Goal: Task Accomplishment & Management: Manage account settings

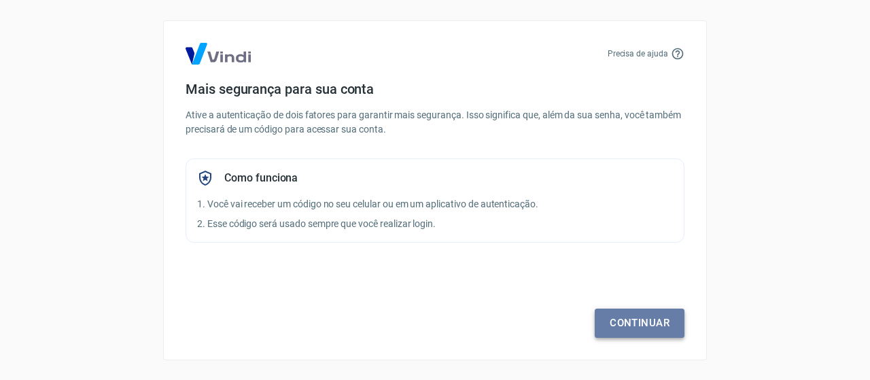
click at [629, 323] on link "Continuar" at bounding box center [640, 323] width 90 height 29
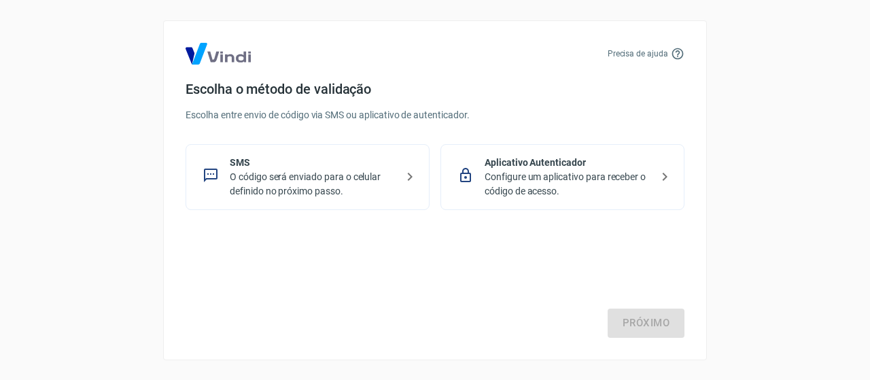
click at [334, 179] on p "O código será enviado para o celular definido no próximo passo." at bounding box center [313, 184] width 167 height 29
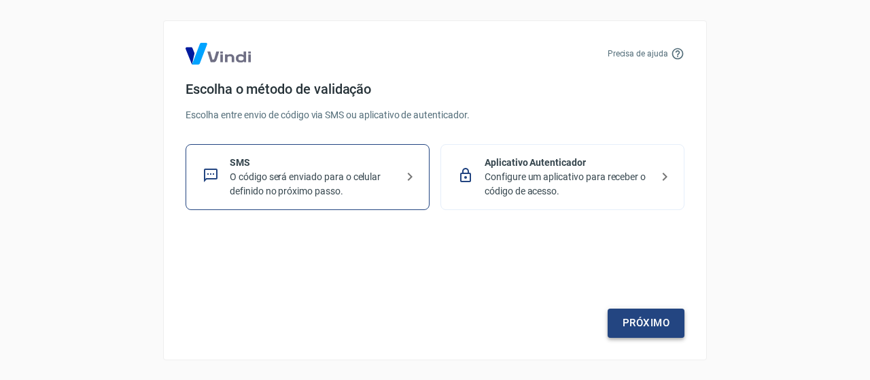
click at [642, 326] on link "Próximo" at bounding box center [646, 323] width 77 height 29
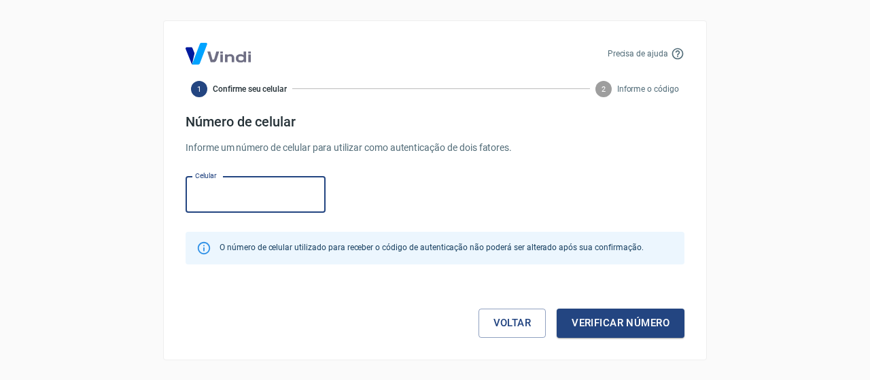
click at [232, 188] on input "Celular" at bounding box center [256, 195] width 140 height 36
type input "[PHONE_NUMBER]"
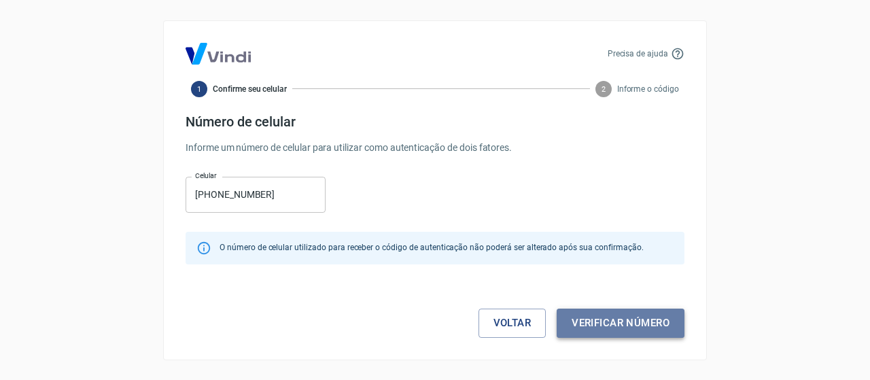
click at [595, 326] on button "Verificar número" at bounding box center [621, 323] width 128 height 29
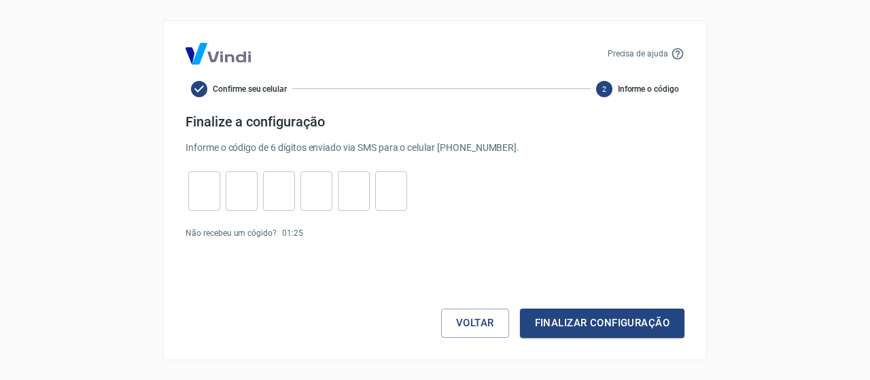
click at [201, 198] on input "tel" at bounding box center [204, 190] width 32 height 29
type input "8"
type input "7"
type input "0"
type input "9"
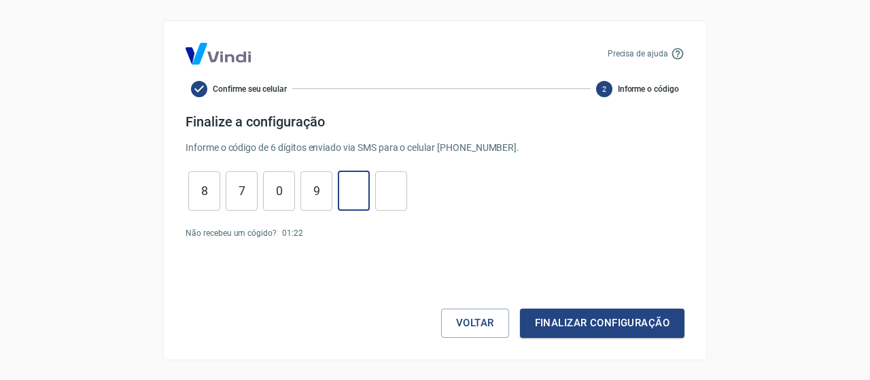
type input "1"
type input "2"
click at [520, 309] on button "Finalizar configuração" at bounding box center [602, 323] width 165 height 29
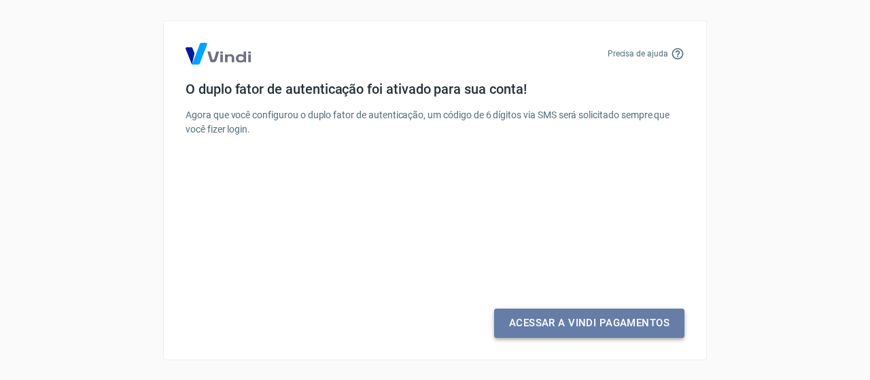
click at [555, 324] on link "Acessar a Vindi Pagamentos" at bounding box center [589, 323] width 190 height 29
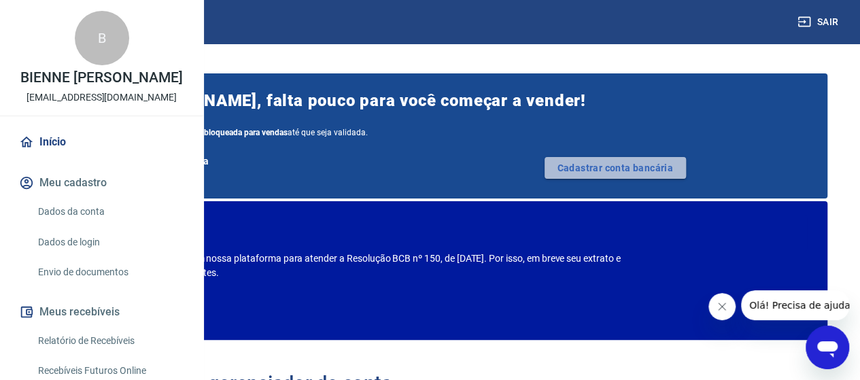
click at [638, 167] on link "Cadastrar conta bancária" at bounding box center [614, 168] width 141 height 22
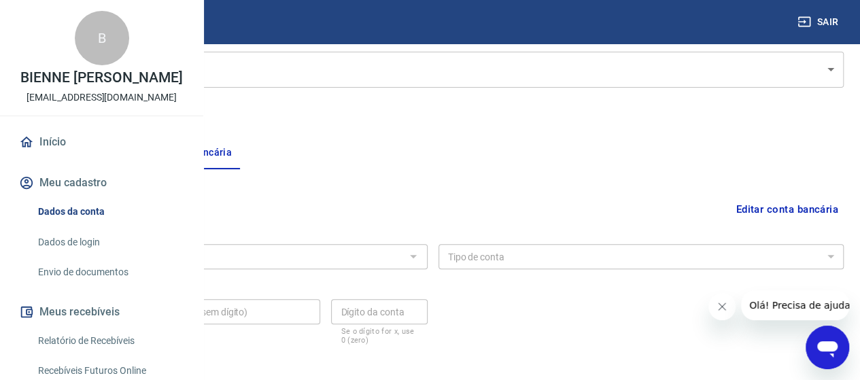
scroll to position [204, 0]
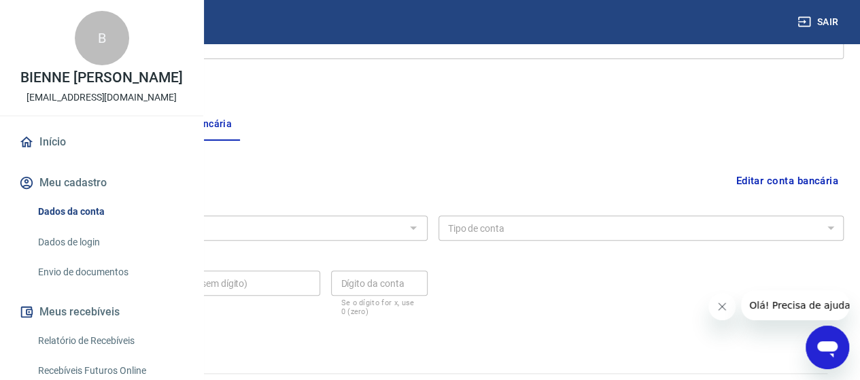
click at [421, 228] on div at bounding box center [413, 227] width 18 height 19
click at [130, 124] on button "Pessoa titular" at bounding box center [76, 124] width 108 height 33
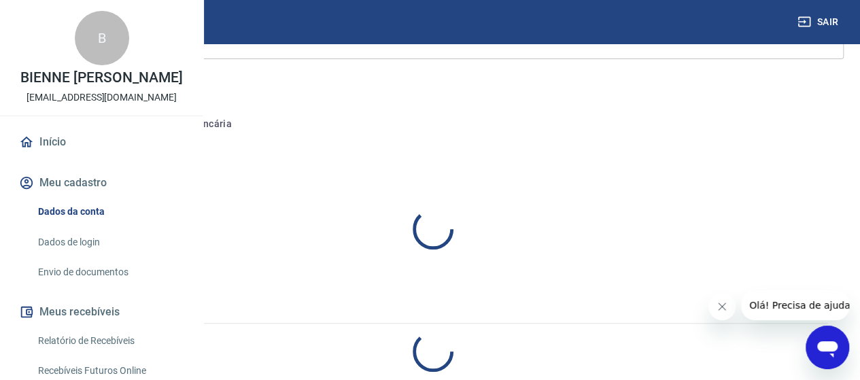
select select "SP"
select select "business"
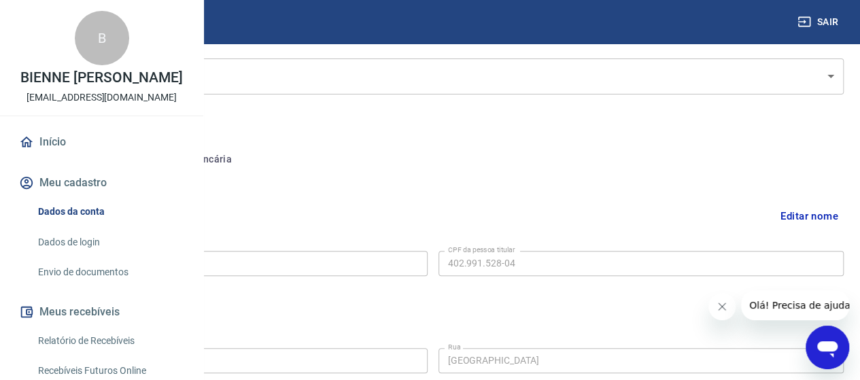
scroll to position [82, 0]
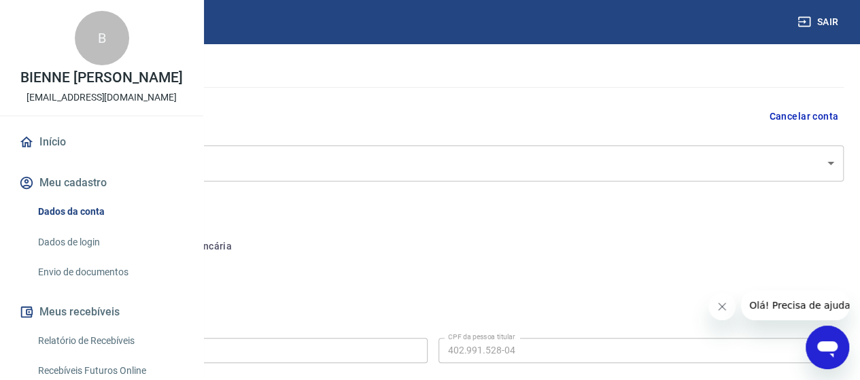
click at [243, 243] on button "Conta bancária" at bounding box center [187, 246] width 114 height 33
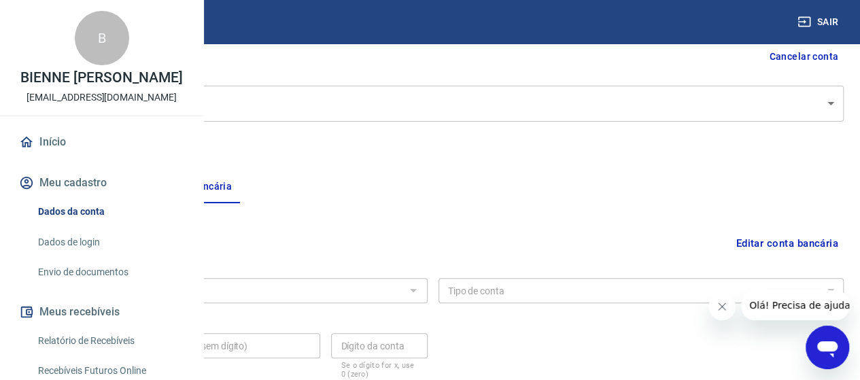
scroll to position [218, 0]
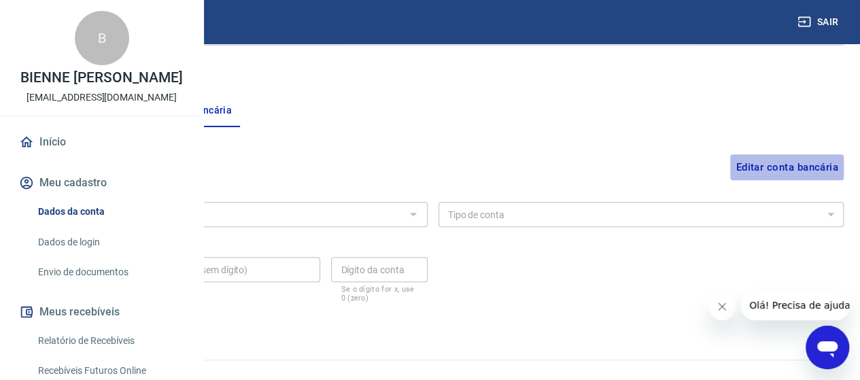
click at [760, 160] on button "Editar conta bancária" at bounding box center [787, 167] width 114 height 26
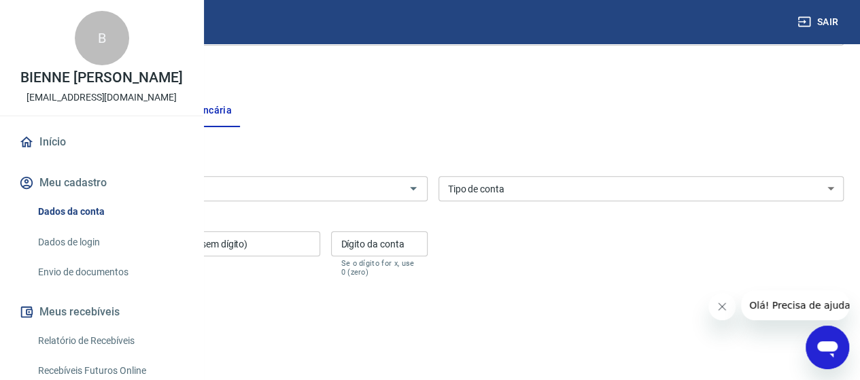
click at [401, 194] on input "Banco" at bounding box center [213, 188] width 375 height 17
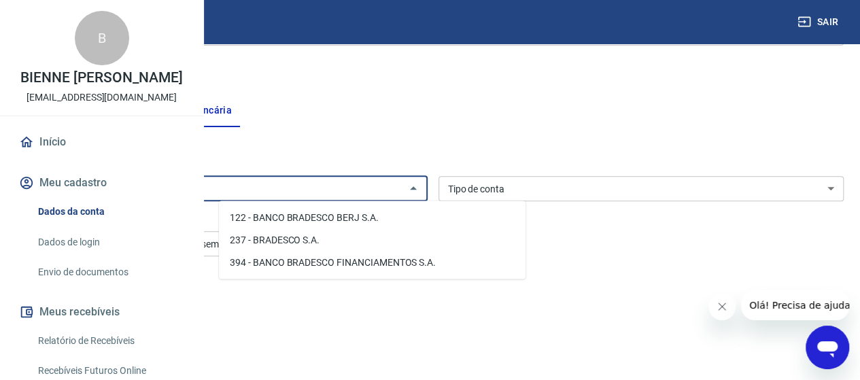
click at [300, 236] on li "237 - BRADESCO S.A." at bounding box center [372, 239] width 307 height 22
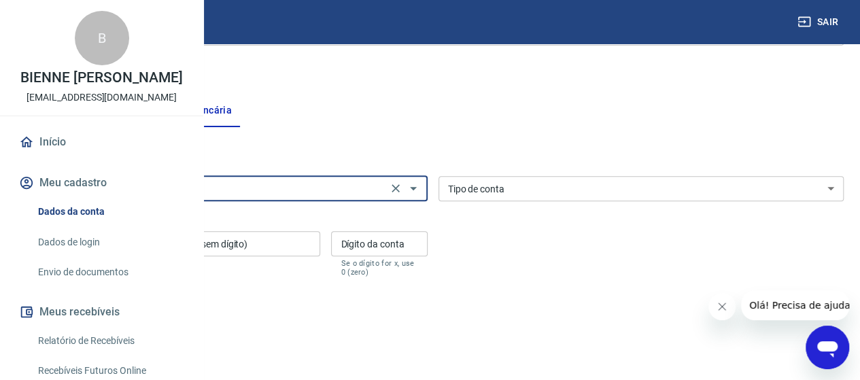
type input "237 - BRADESCO S.A."
click at [576, 186] on select "Conta Corrente Conta Poupança" at bounding box center [641, 188] width 406 height 25
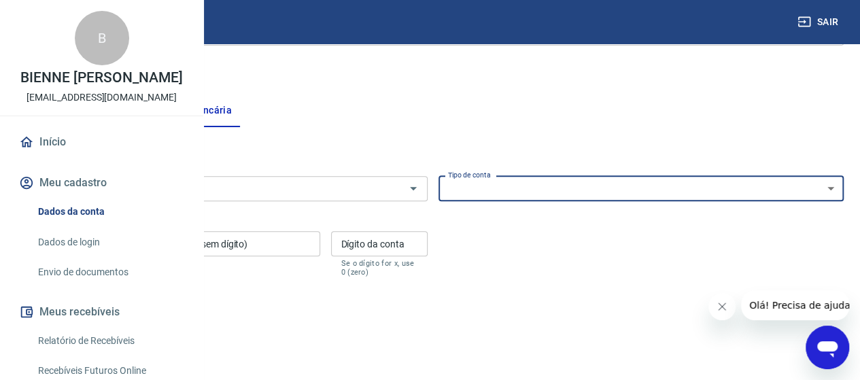
select select "1"
click at [536, 176] on select "Conta Corrente Conta Poupança" at bounding box center [641, 188] width 406 height 25
click at [150, 241] on input "Agência (sem dígito)" at bounding box center [86, 243] width 128 height 25
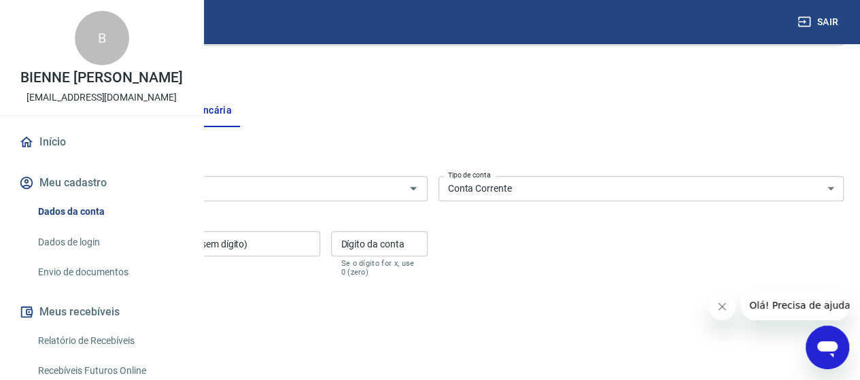
type input "1311"
click at [320, 247] on input "Conta (sem dígito)" at bounding box center [240, 243] width 160 height 25
type input "94610"
click at [427, 243] on input "Dígito da conta" at bounding box center [379, 243] width 96 height 25
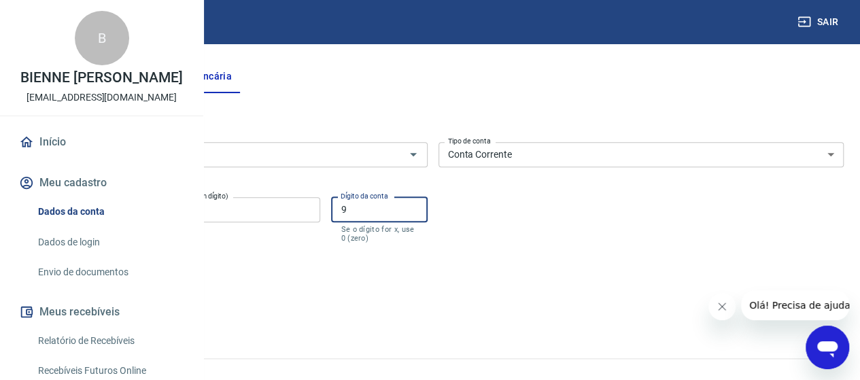
scroll to position [271, 0]
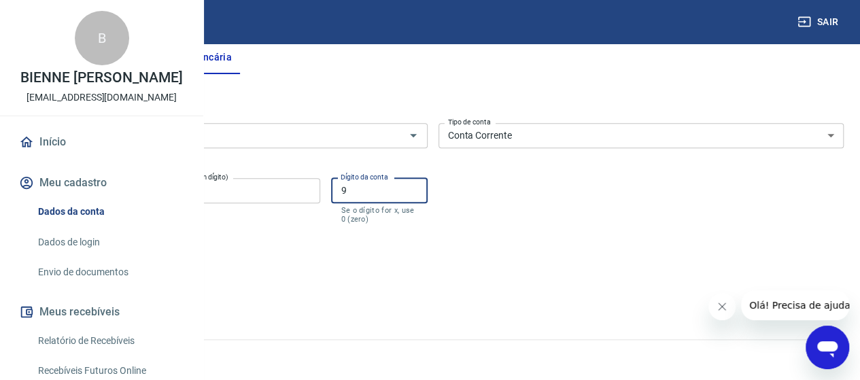
type input "9"
click at [73, 280] on button "Salvar" at bounding box center [48, 277] width 52 height 26
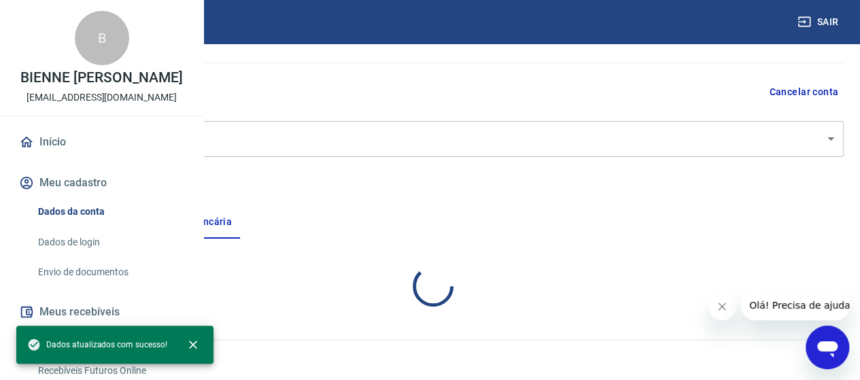
scroll to position [238, 0]
select select "1"
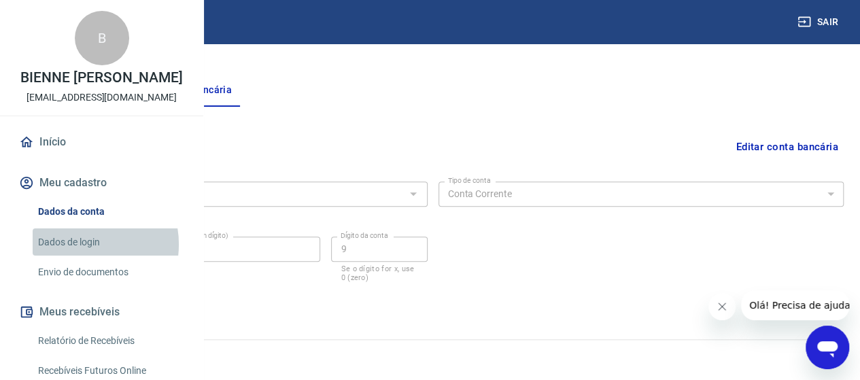
click at [82, 256] on link "Dados de login" at bounding box center [110, 242] width 154 height 28
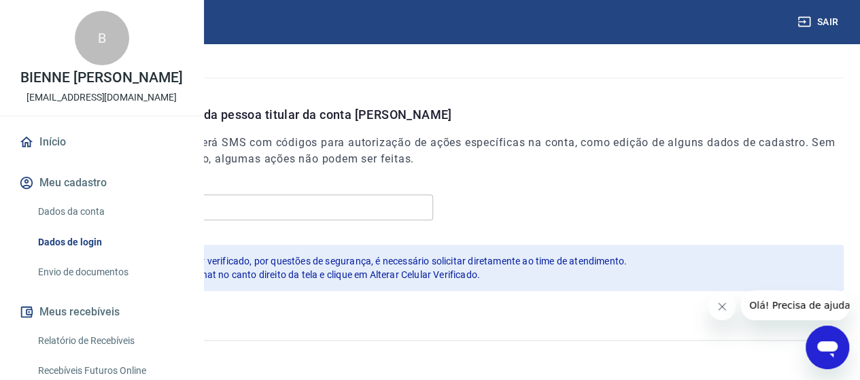
scroll to position [489, 0]
click at [107, 286] on link "Envio de documentos" at bounding box center [110, 272] width 154 height 28
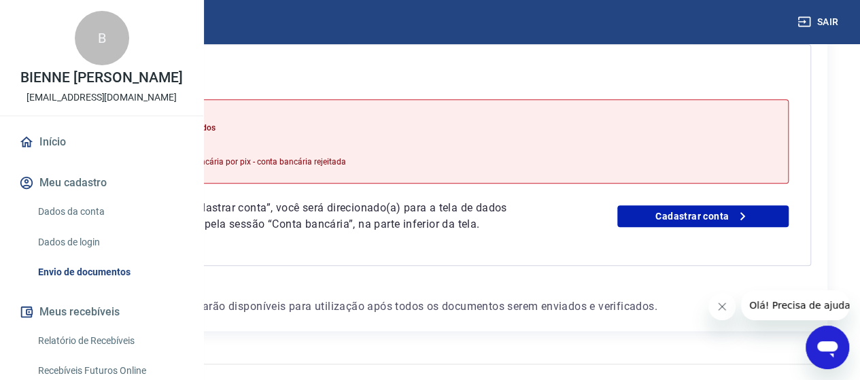
scroll to position [340, 0]
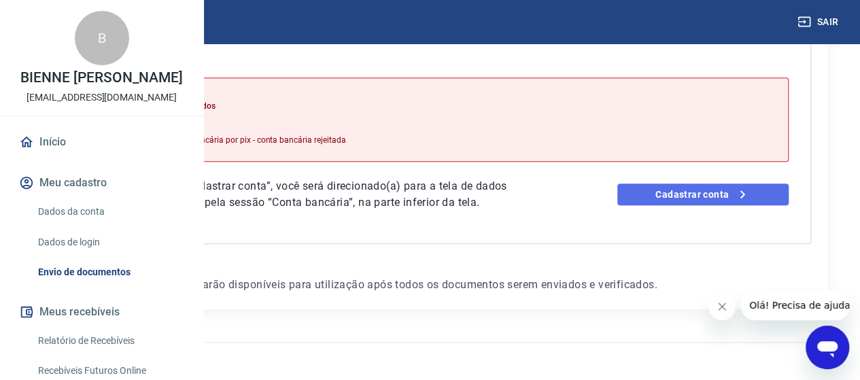
click at [693, 205] on link "Cadastrar conta" at bounding box center [702, 195] width 171 height 22
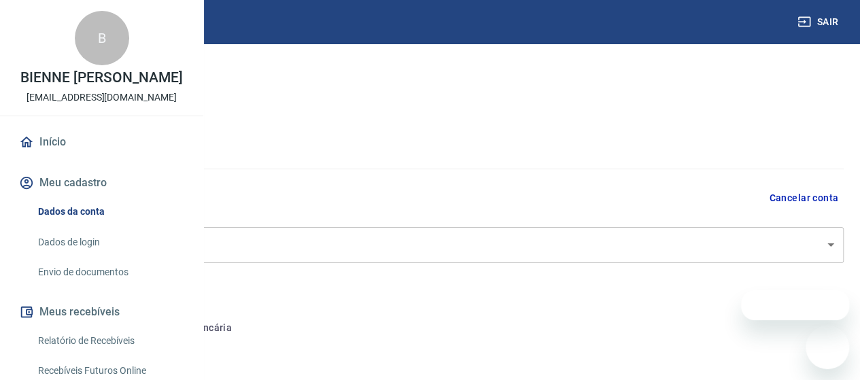
select select "SP"
select select "business"
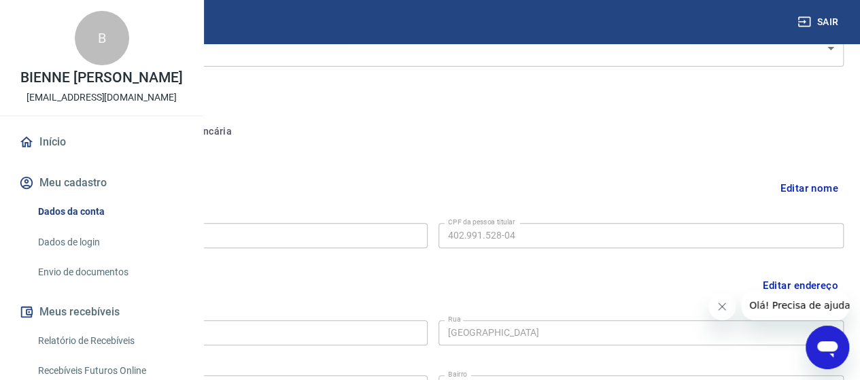
scroll to position [150, 0]
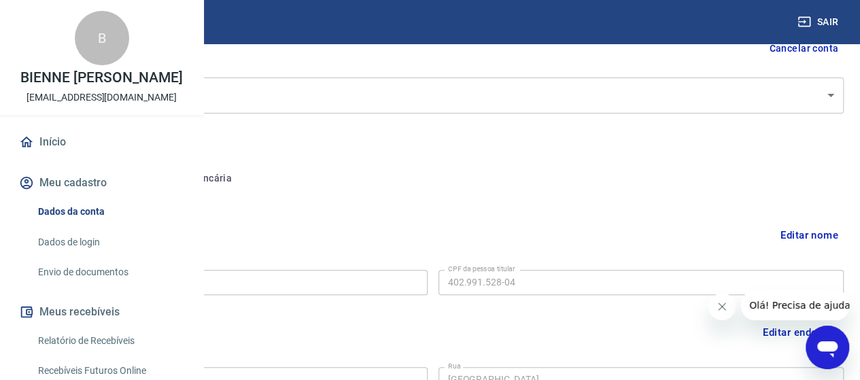
click at [794, 233] on button "Editar nome" at bounding box center [809, 235] width 69 height 26
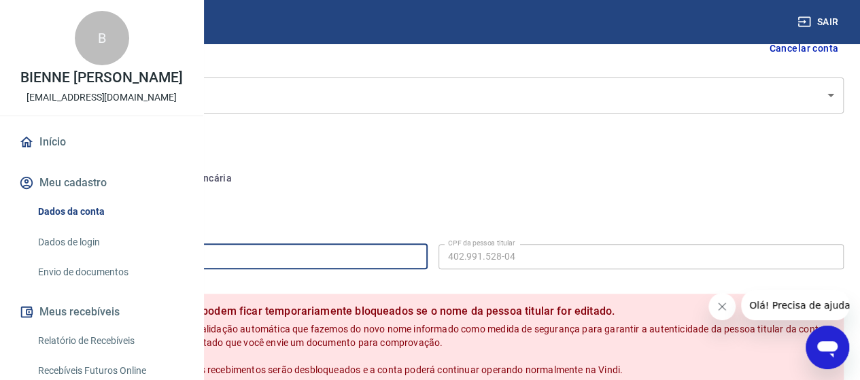
drag, startPoint x: 389, startPoint y: 255, endPoint x: 222, endPoint y: 255, distance: 166.5
click at [222, 255] on input "BIENNE [PERSON_NAME]" at bounding box center [225, 256] width 406 height 25
type input "ONIX ROLAMENTOS E SOLUÇÕES INDUSTRIAIS LTDA"
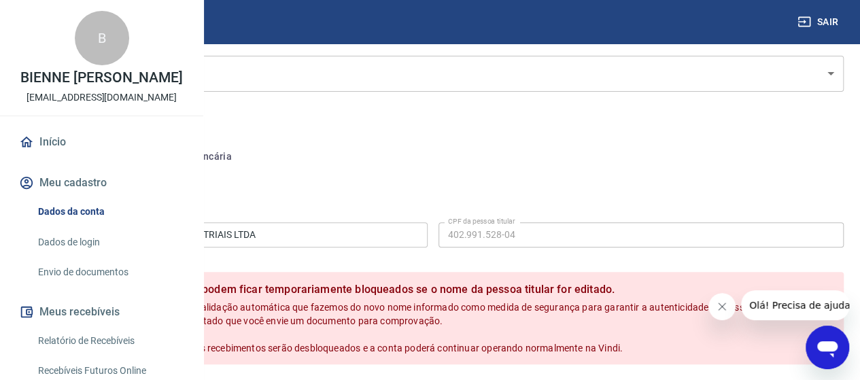
scroll to position [204, 0]
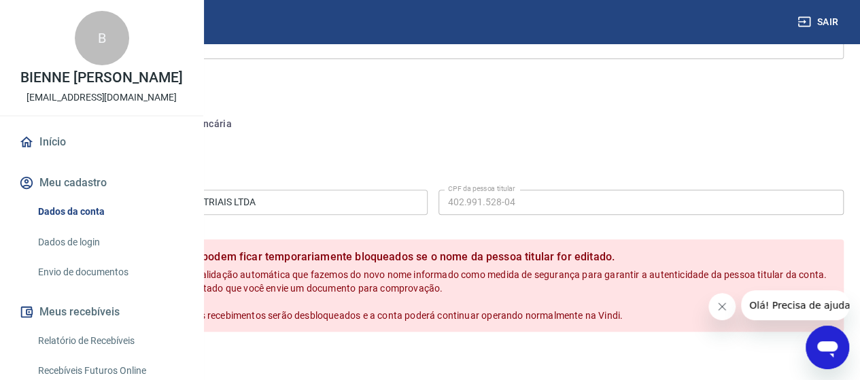
click at [97, 198] on button "Meu cadastro" at bounding box center [101, 183] width 171 height 30
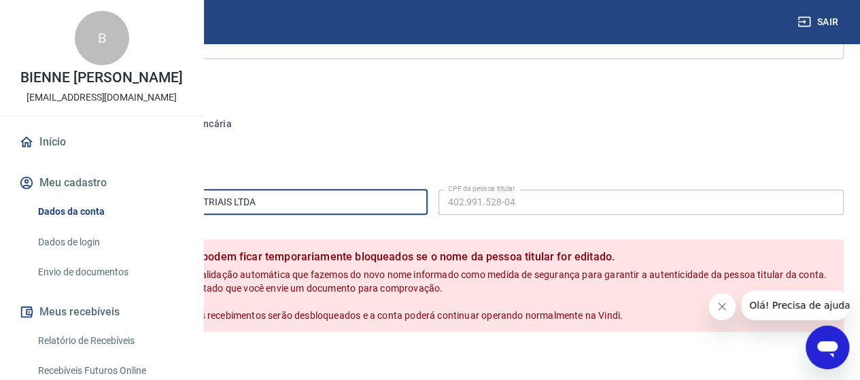
drag, startPoint x: 467, startPoint y: 205, endPoint x: 219, endPoint y: 191, distance: 248.5
click at [219, 191] on input "ONIX ROLAMENTOS E SOLUÇÕES INDUSTRIAIS LTDA" at bounding box center [225, 202] width 406 height 25
type input "BIENNE [PERSON_NAME]"
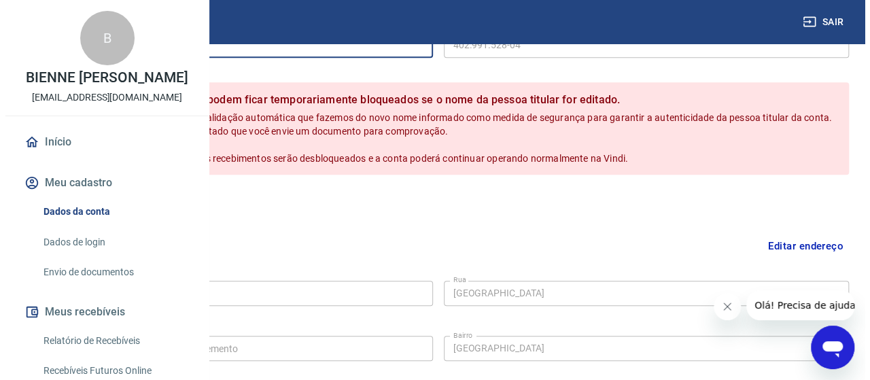
scroll to position [408, 0]
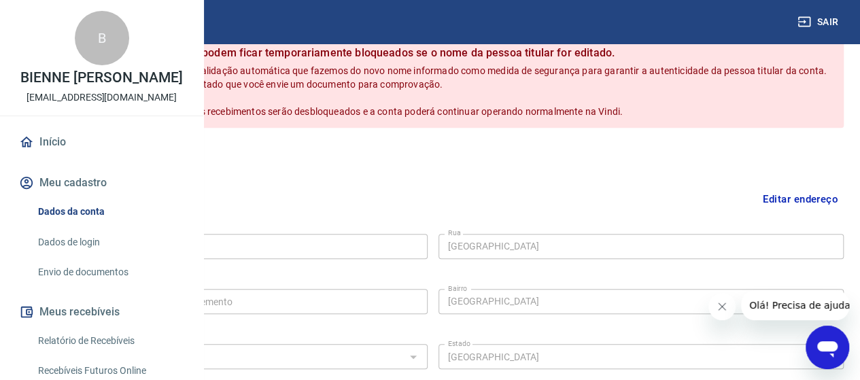
click at [73, 170] on button "Salvar" at bounding box center [48, 157] width 52 height 26
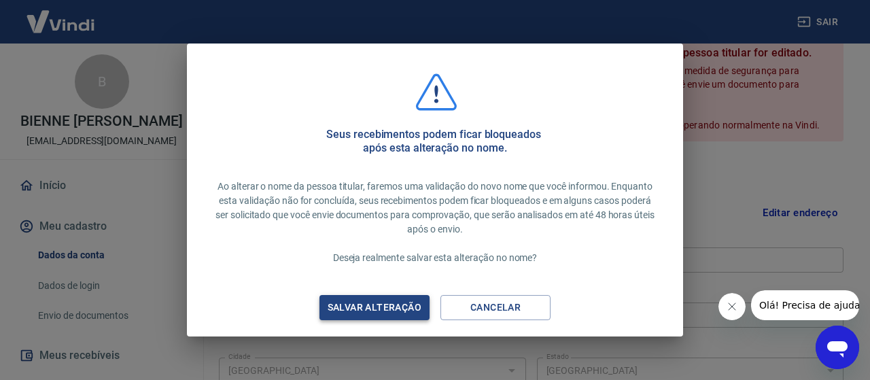
click at [392, 308] on div "Salvar alteração" at bounding box center [374, 307] width 126 height 17
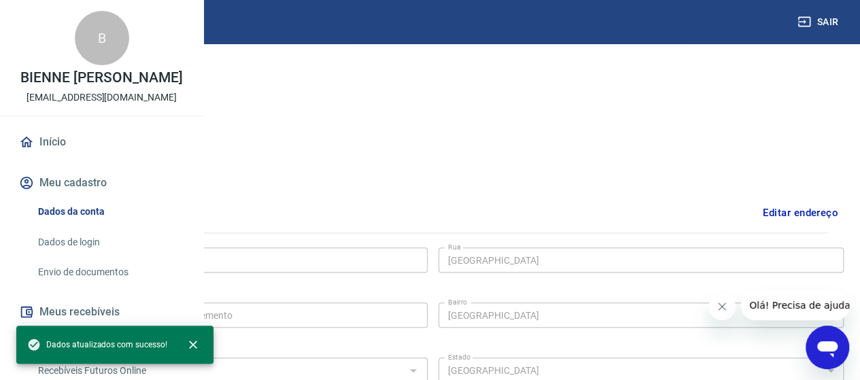
scroll to position [269, 0]
click at [243, 59] on button "Conta bancária" at bounding box center [187, 59] width 114 height 33
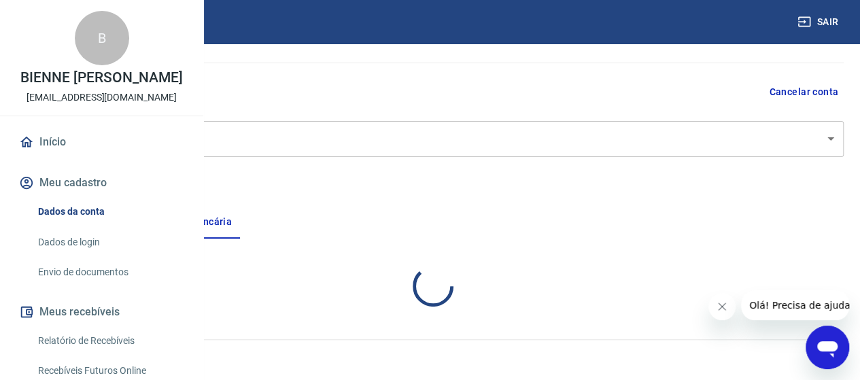
scroll to position [238, 0]
select select "1"
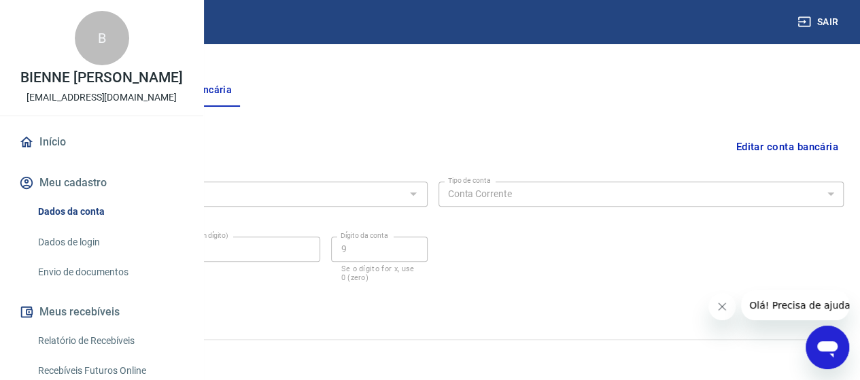
click at [755, 145] on button "Editar conta bancária" at bounding box center [787, 147] width 114 height 26
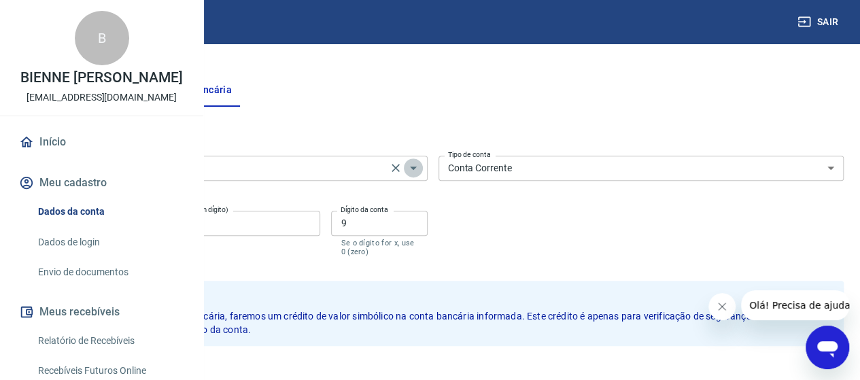
click at [421, 165] on icon "Abrir" at bounding box center [413, 168] width 16 height 16
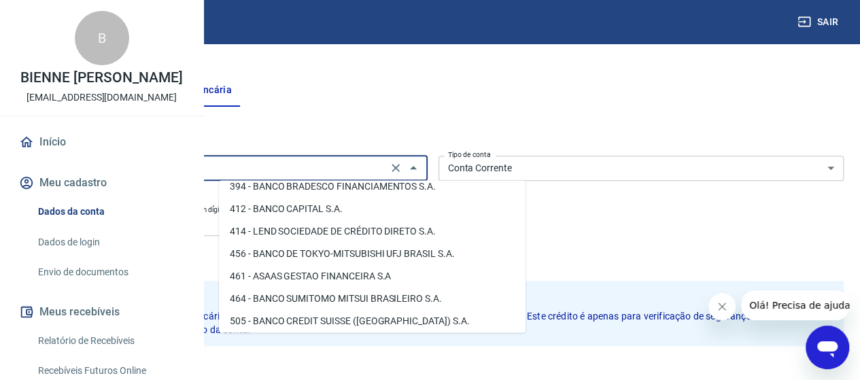
scroll to position [0, 0]
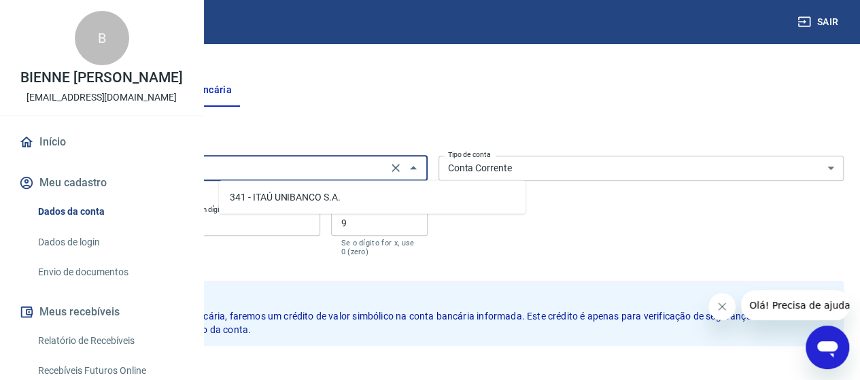
click at [347, 195] on li "341 - ITAÚ UNIBANCO S.A." at bounding box center [372, 197] width 307 height 22
type input "341 - ITAÚ UNIBANCO S.A."
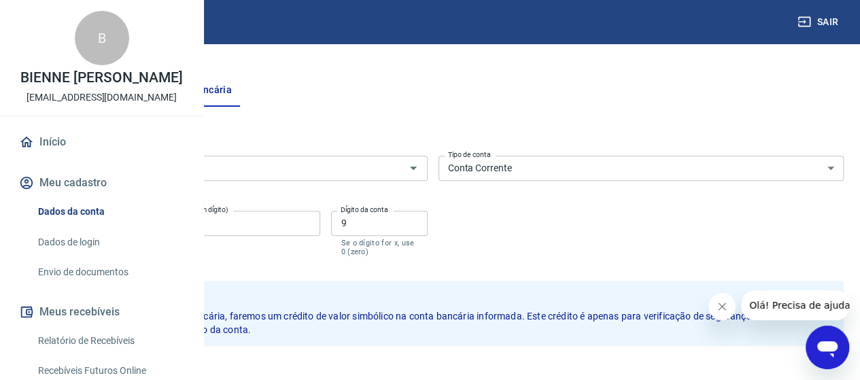
click at [150, 222] on input "1311" at bounding box center [86, 223] width 128 height 25
type input "8437"
click at [320, 218] on input "94610" at bounding box center [240, 223] width 160 height 25
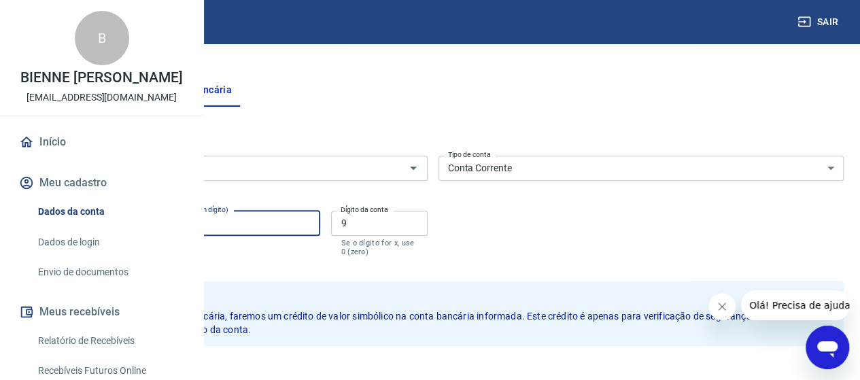
type input "18652"
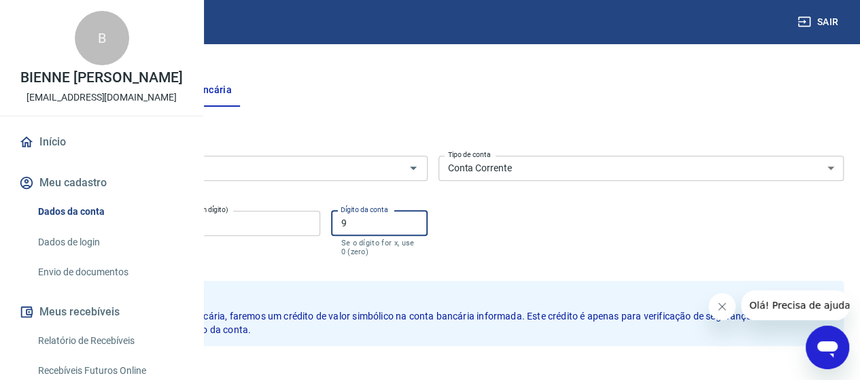
drag, startPoint x: 472, startPoint y: 225, endPoint x: 454, endPoint y: 226, distance: 18.4
click at [427, 226] on input "9" at bounding box center [379, 223] width 96 height 25
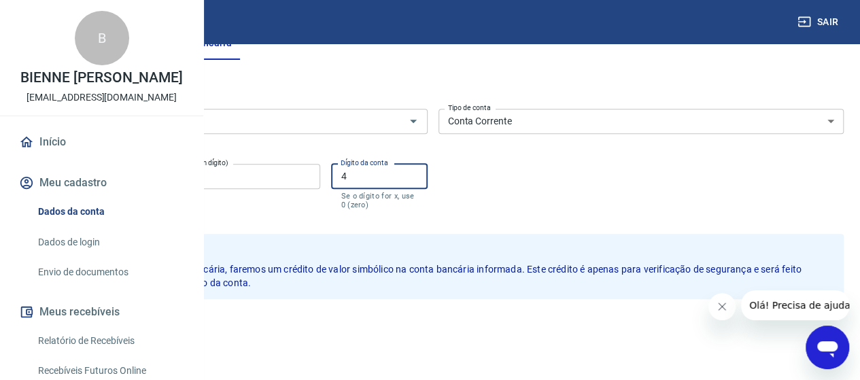
scroll to position [336, 0]
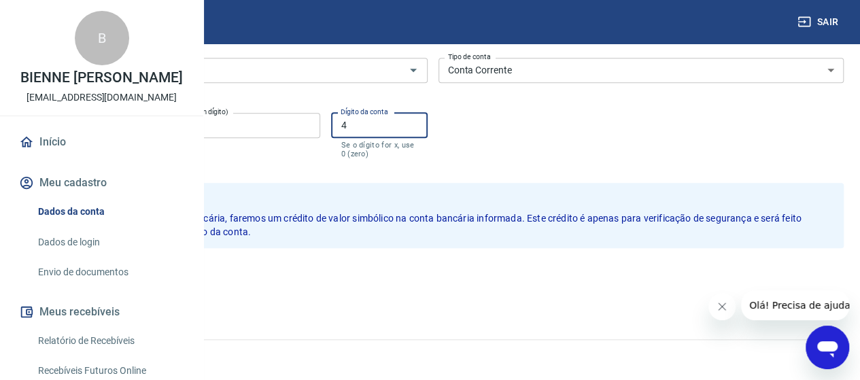
type input "4"
click at [73, 278] on button "Salvar" at bounding box center [48, 277] width 52 height 26
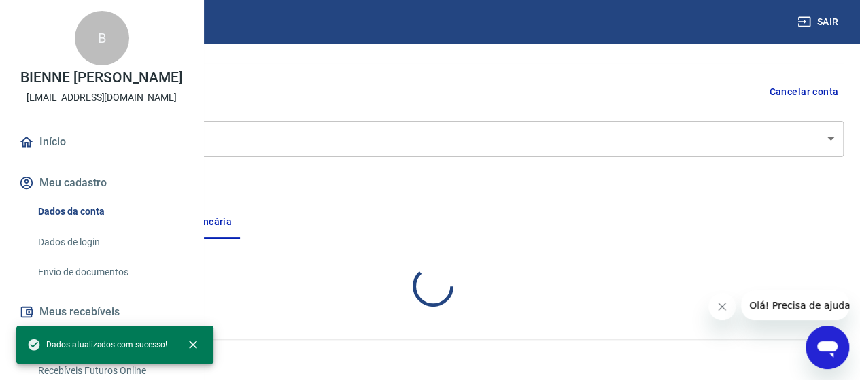
scroll to position [238, 0]
select select "1"
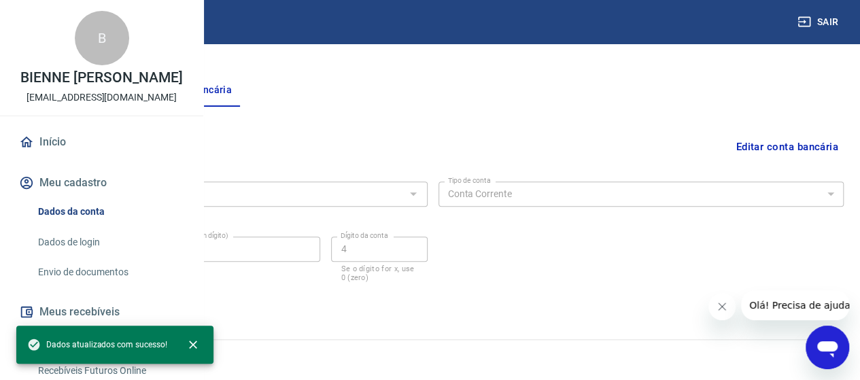
click at [105, 256] on link "Dados de login" at bounding box center [110, 242] width 154 height 28
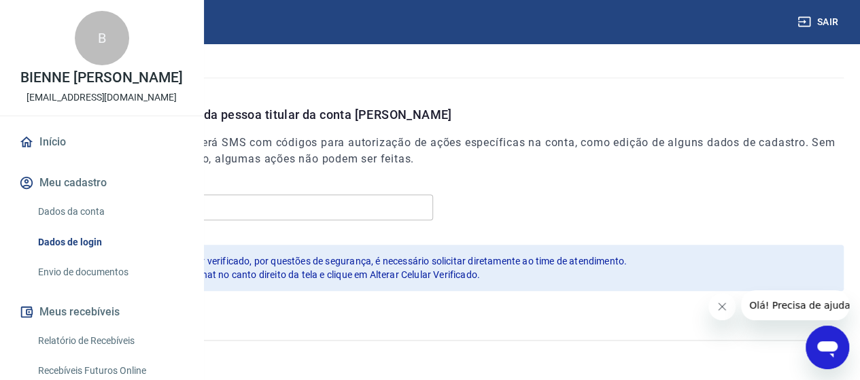
scroll to position [489, 0]
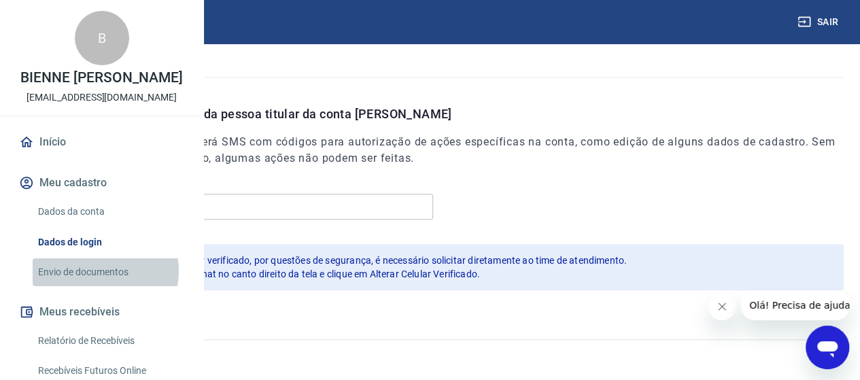
click at [98, 286] on link "Envio de documentos" at bounding box center [110, 272] width 154 height 28
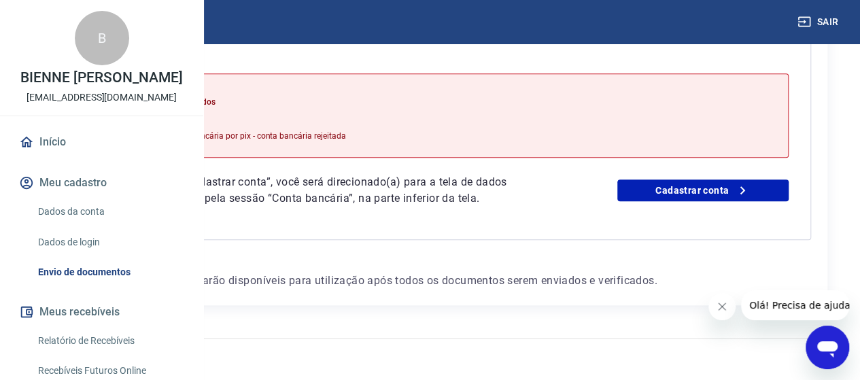
scroll to position [394, 0]
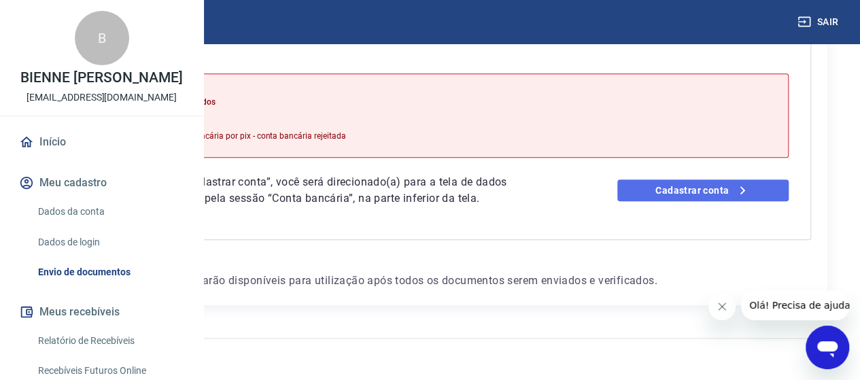
click at [704, 179] on link "Cadastrar conta" at bounding box center [702, 190] width 171 height 22
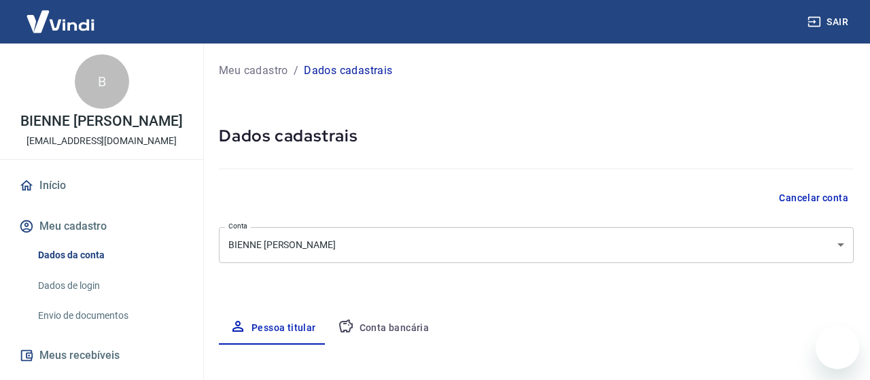
select select "SP"
select select "business"
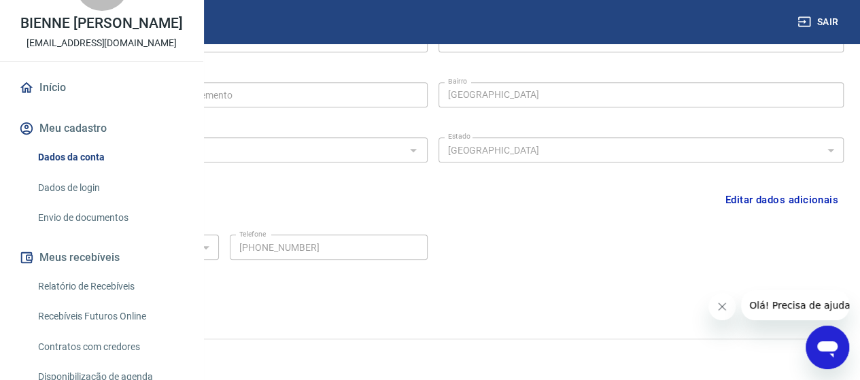
scroll to position [53, 0]
click at [120, 233] on link "Envio de documentos" at bounding box center [110, 219] width 154 height 28
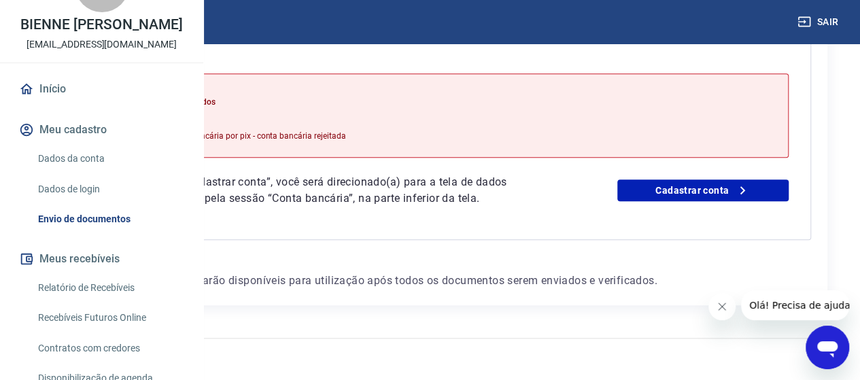
scroll to position [394, 0]
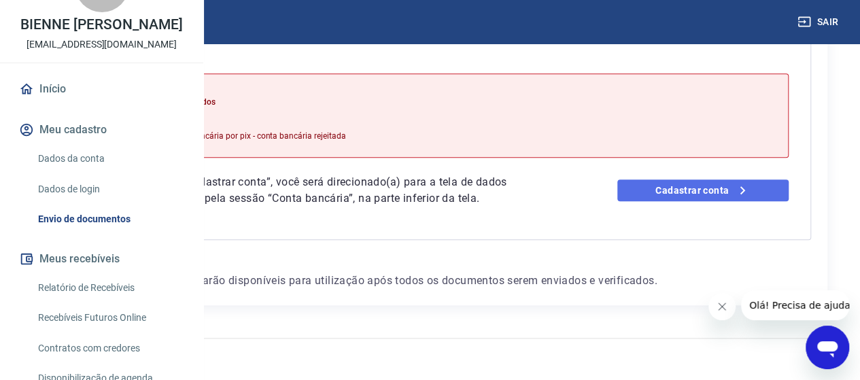
click at [710, 179] on link "Cadastrar conta" at bounding box center [702, 190] width 171 height 22
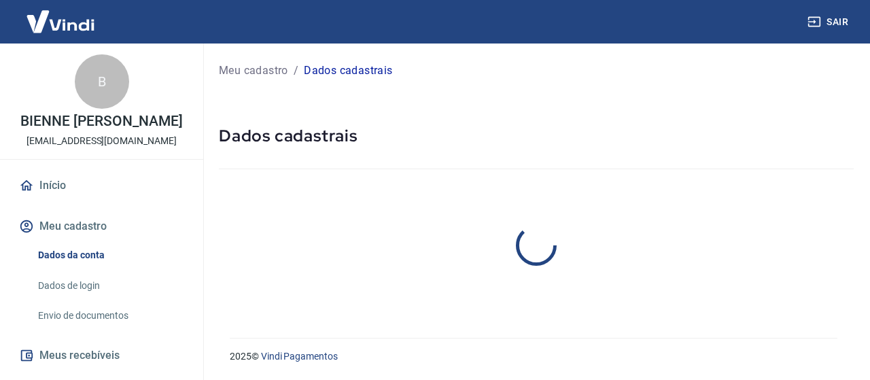
select select "SP"
select select "business"
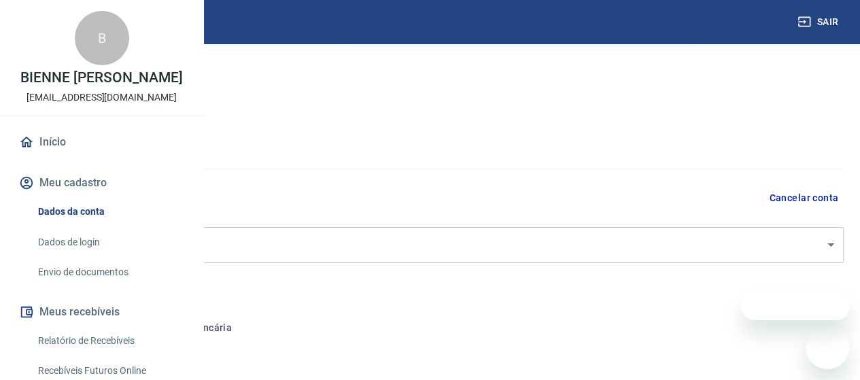
type input "402.991.528-04"
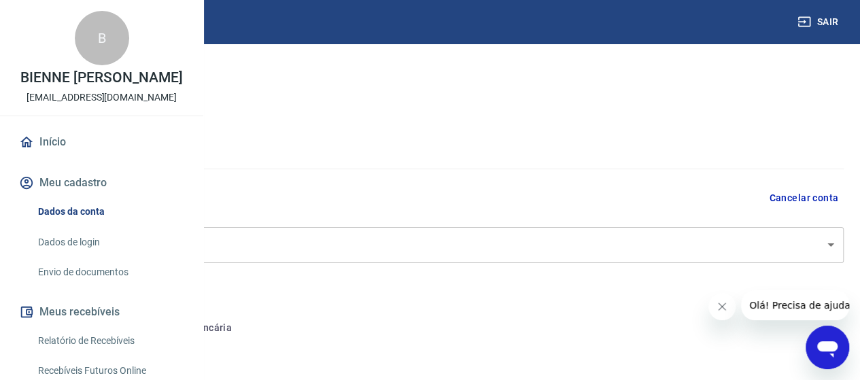
click at [243, 324] on button "Conta bancária" at bounding box center [187, 328] width 114 height 33
select select "1"
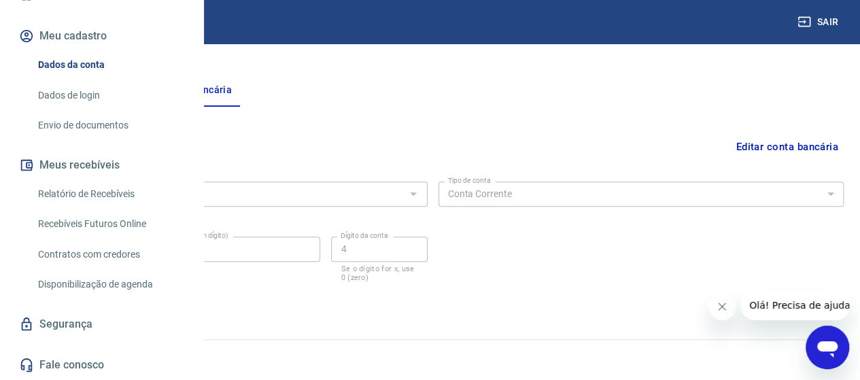
scroll to position [189, 0]
click at [106, 197] on link "Relatório de Recebíveis" at bounding box center [110, 194] width 154 height 28
